Goal: Task Accomplishment & Management: Use online tool/utility

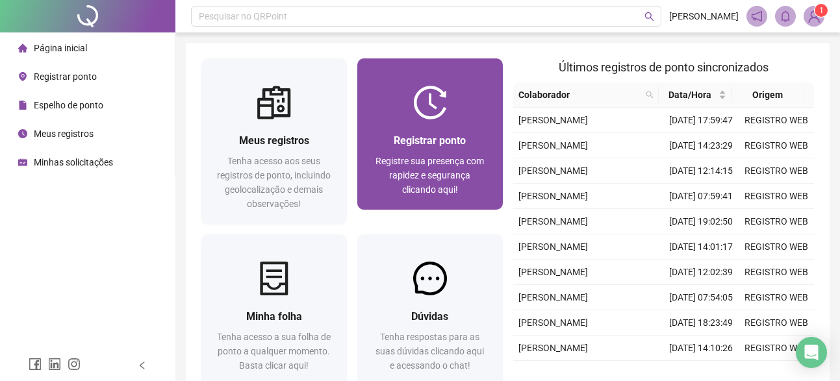
drag, startPoint x: 0, startPoint y: 0, endPoint x: 434, endPoint y: 133, distance: 453.9
click at [434, 133] on div "Registrar ponto" at bounding box center [430, 141] width 114 height 16
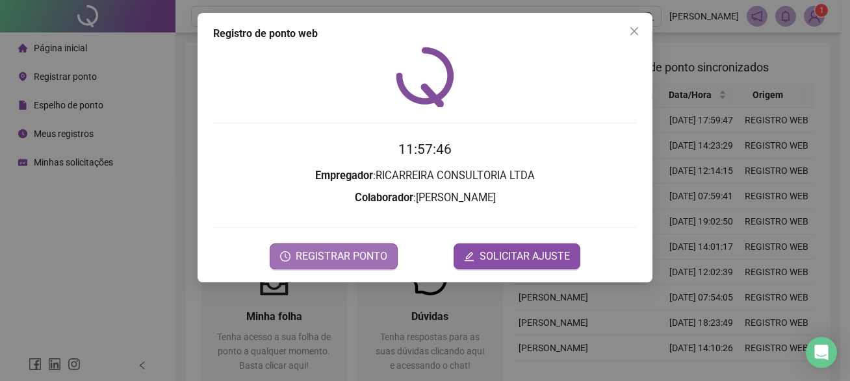
click at [308, 262] on span "REGISTRAR PONTO" at bounding box center [342, 257] width 92 height 16
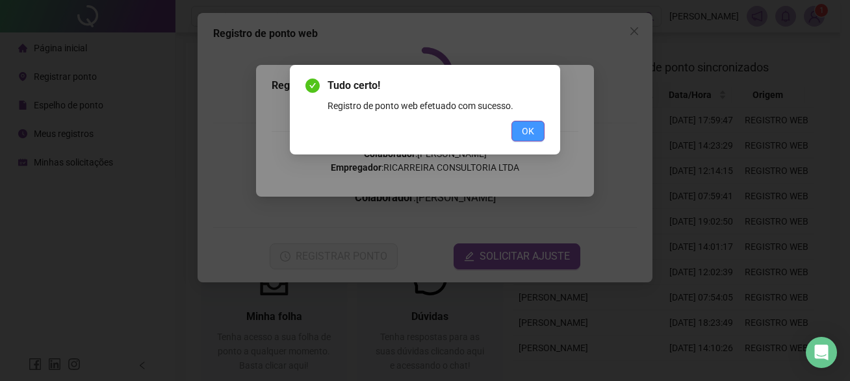
click at [525, 124] on span "OK" at bounding box center [528, 131] width 12 height 14
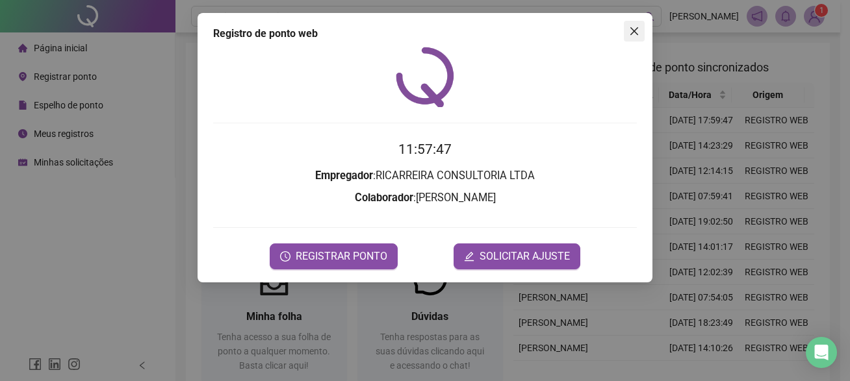
click at [639, 34] on span "Close" at bounding box center [634, 31] width 21 height 10
